Goal: Task Accomplishment & Management: Manage account settings

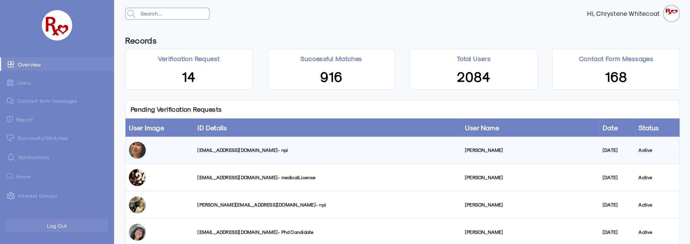
click at [240, 151] on div "[EMAIL_ADDRESS][DOMAIN_NAME] - npi" at bounding box center [327, 150] width 261 height 7
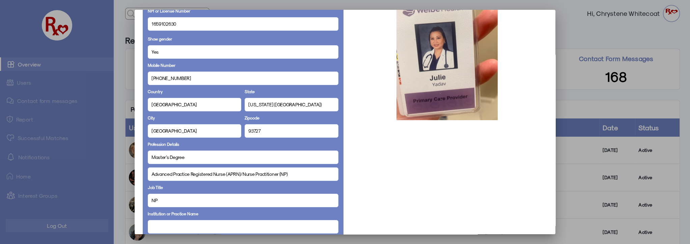
scroll to position [153, 0]
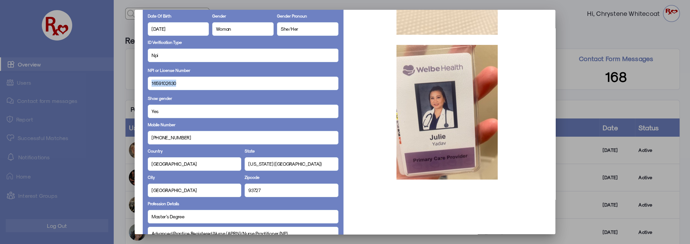
drag, startPoint x: 178, startPoint y: 83, endPoint x: 139, endPoint y: 85, distance: 38.9
click at [139, 85] on mat-dialog-container "Personal Details Full Name [PERSON_NAME] Display Name [PERSON_NAME] Email [EMAI…" at bounding box center [345, 122] width 421 height 224
copy span "1659102630"
click at [411, 239] on div at bounding box center [345, 122] width 690 height 244
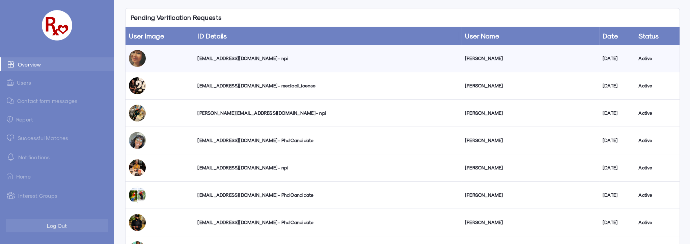
scroll to position [30, 0]
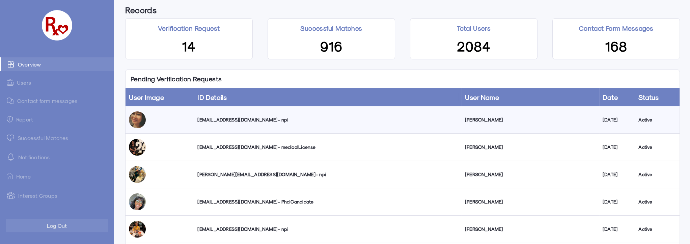
click at [249, 120] on div "[EMAIL_ADDRESS][DOMAIN_NAME] - npi" at bounding box center [327, 119] width 261 height 7
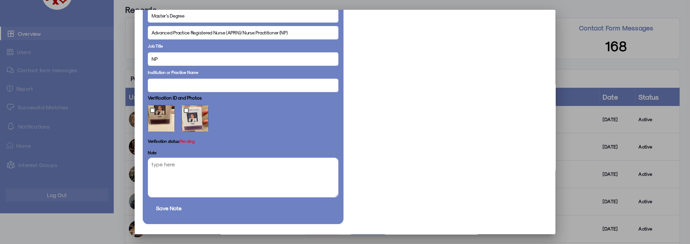
scroll to position [377, 0]
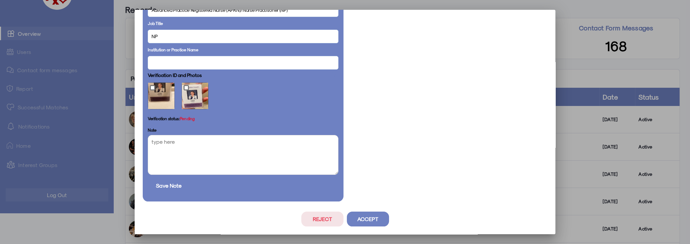
click at [363, 220] on button "Accept" at bounding box center [368, 219] width 42 height 15
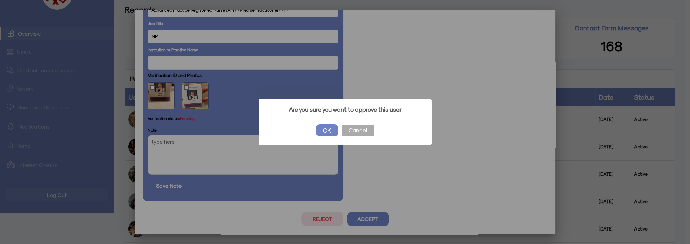
click at [326, 126] on button "OK" at bounding box center [327, 130] width 22 height 12
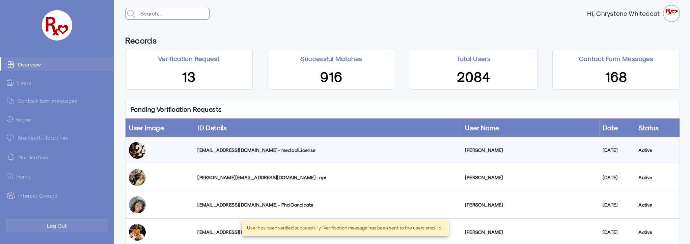
scroll to position [30, 0]
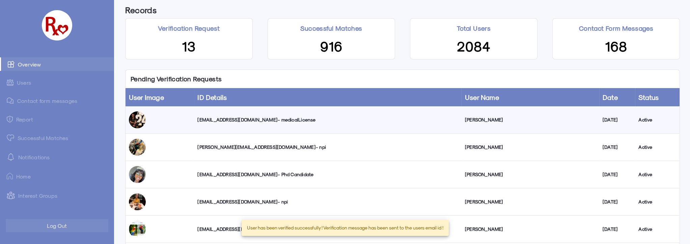
click at [25, 138] on link "Successful Matches" at bounding box center [57, 138] width 114 height 14
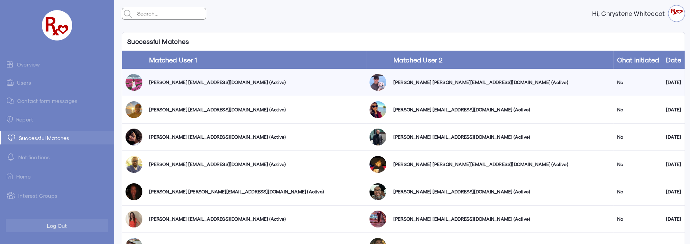
click at [25, 85] on link "Users" at bounding box center [57, 82] width 114 height 13
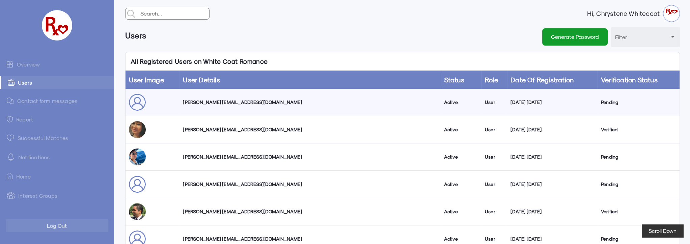
click at [32, 62] on link "Overview" at bounding box center [57, 64] width 114 height 14
